Goal: Ask a question

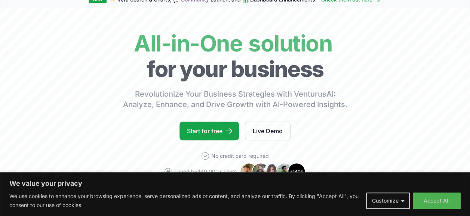
scroll to position [75, 0]
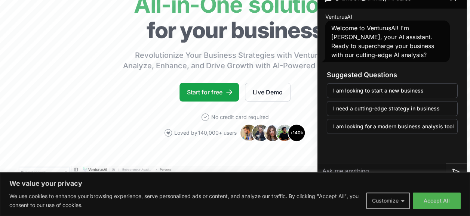
click at [396, 203] on button "Customize" at bounding box center [388, 201] width 44 height 16
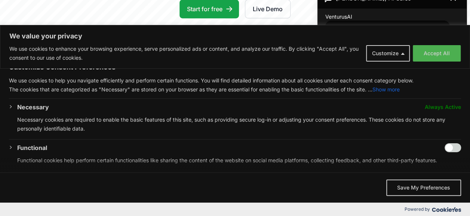
scroll to position [10, 0]
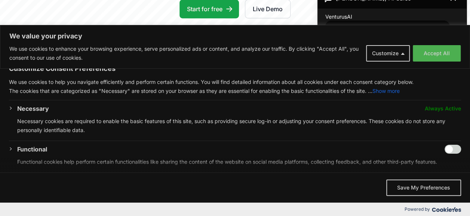
click at [446, 145] on input "Enable Functional" at bounding box center [452, 149] width 16 height 9
checkbox input "true"
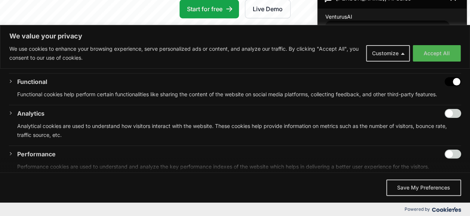
scroll to position [155, 0]
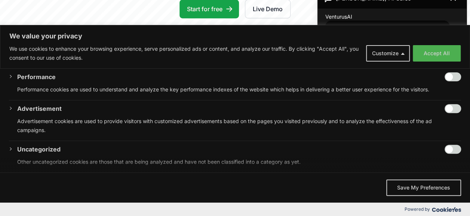
click at [426, 196] on div "Accept All Save My Preferences" at bounding box center [235, 188] width 470 height 30
click at [432, 192] on button "Save My Preferences" at bounding box center [423, 188] width 75 height 16
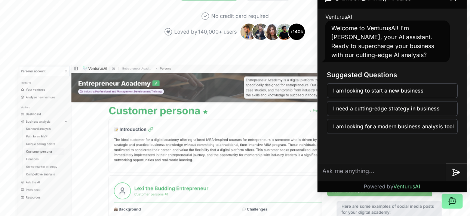
scroll to position [177, 0]
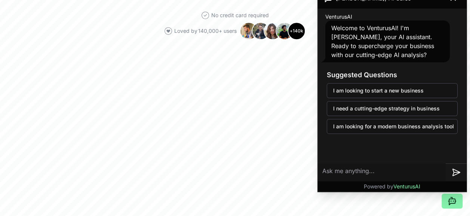
click at [371, 173] on textarea at bounding box center [382, 173] width 128 height 18
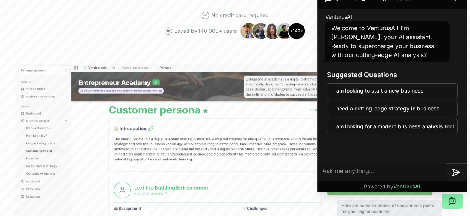
type textarea "y"
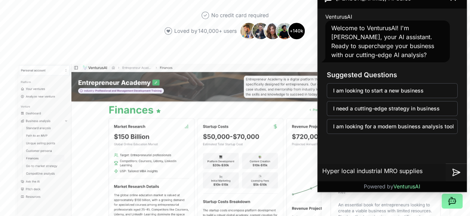
type textarea "Hyper local industrial MRO supplies"
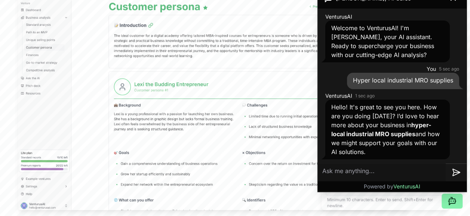
scroll to position [235, 0]
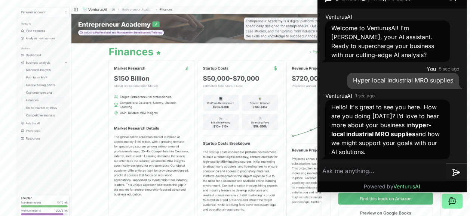
click at [412, 173] on textarea at bounding box center [382, 173] width 128 height 18
type textarea "ad"
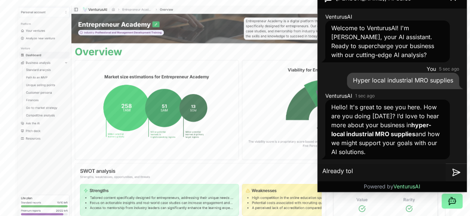
type textarea "Already told"
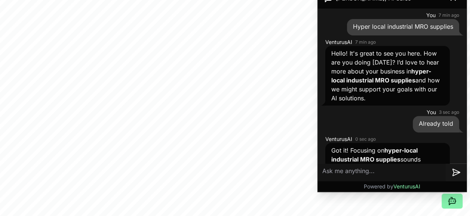
scroll to position [115, 0]
